Goal: Task Accomplishment & Management: Manage account settings

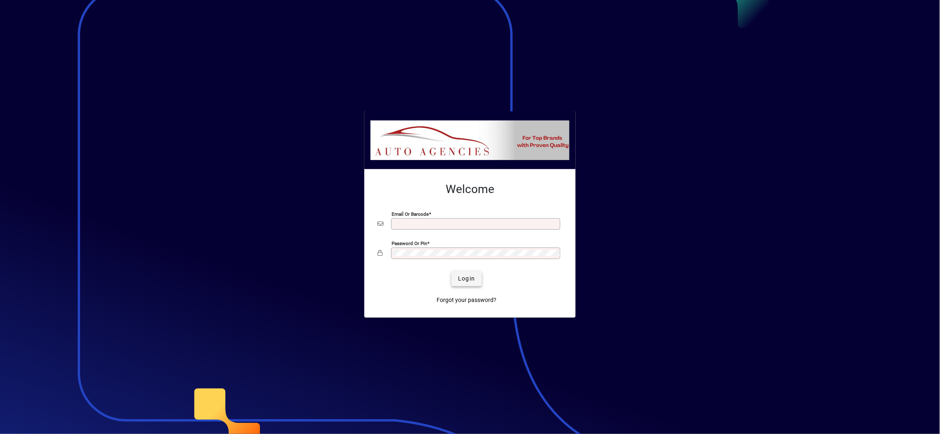
type input "**********"
click at [465, 276] on button "Login" at bounding box center [466, 279] width 30 height 15
